Goal: Task Accomplishment & Management: Complete application form

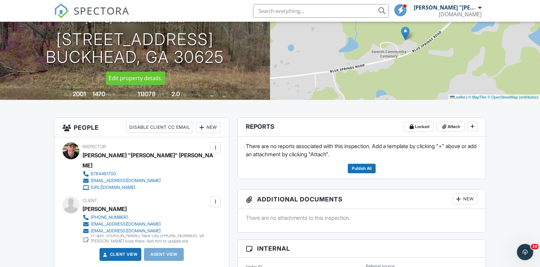
scroll to position [169, 0]
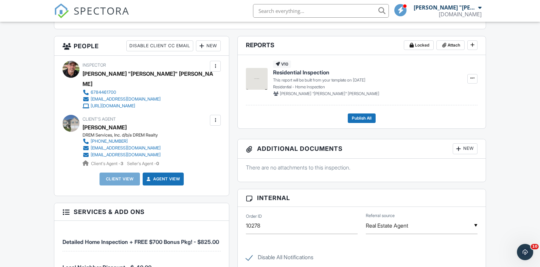
click at [208, 47] on div "New" at bounding box center [208, 45] width 25 height 11
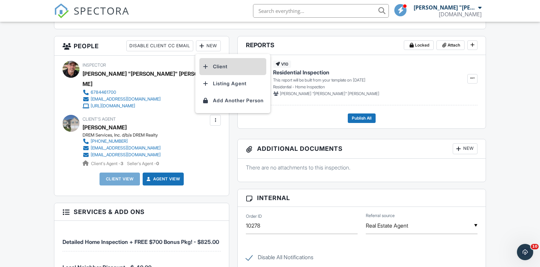
click at [211, 64] on li "Client" at bounding box center [232, 66] width 67 height 17
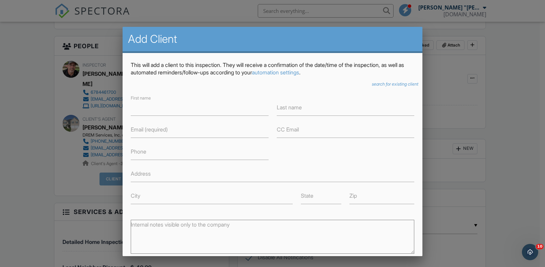
click at [139, 130] on label "Email (required)" at bounding box center [149, 129] width 37 height 7
click at [139, 130] on input "Email (required)" at bounding box center [199, 129] width 137 height 17
click at [142, 154] on label "Phone" at bounding box center [139, 151] width 16 height 7
click at [142, 154] on input "Phone" at bounding box center [199, 151] width 137 height 17
paste input "[PHONE_NUMBER]"
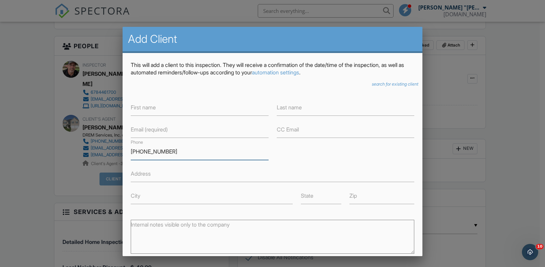
type input "[PHONE_NUMBER]"
click at [162, 127] on label "Email (required)" at bounding box center [149, 129] width 37 height 7
click at [162, 127] on input "Email (required)" at bounding box center [199, 129] width 137 height 17
type input "[EMAIL_ADDRESS][DOMAIN_NAME]"
click at [147, 115] on input "First name" at bounding box center [199, 107] width 137 height 17
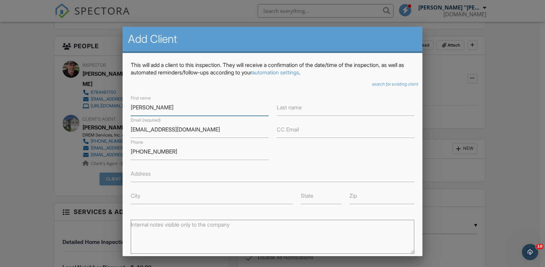
type input "[PERSON_NAME]"
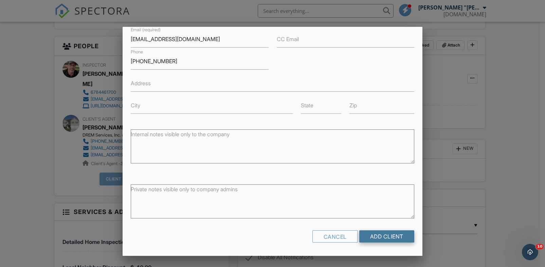
type input "Grier"
click at [385, 238] on input "Add Client" at bounding box center [386, 236] width 55 height 12
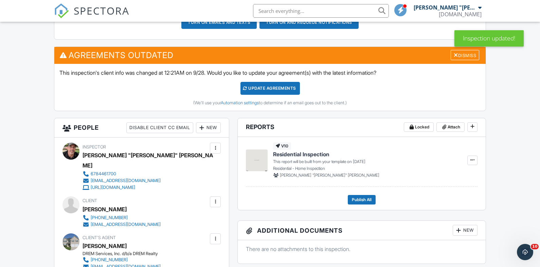
click at [259, 90] on div "Update Agreements" at bounding box center [269, 88] width 59 height 13
